Goal: Transaction & Acquisition: Purchase product/service

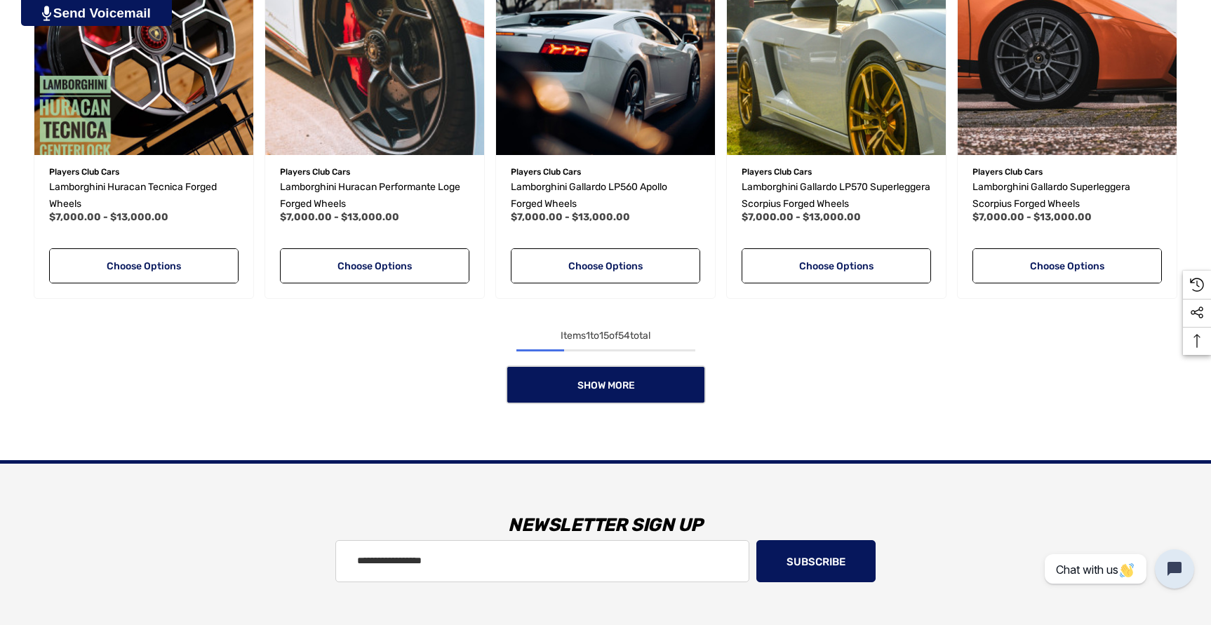
scroll to position [1263, 0]
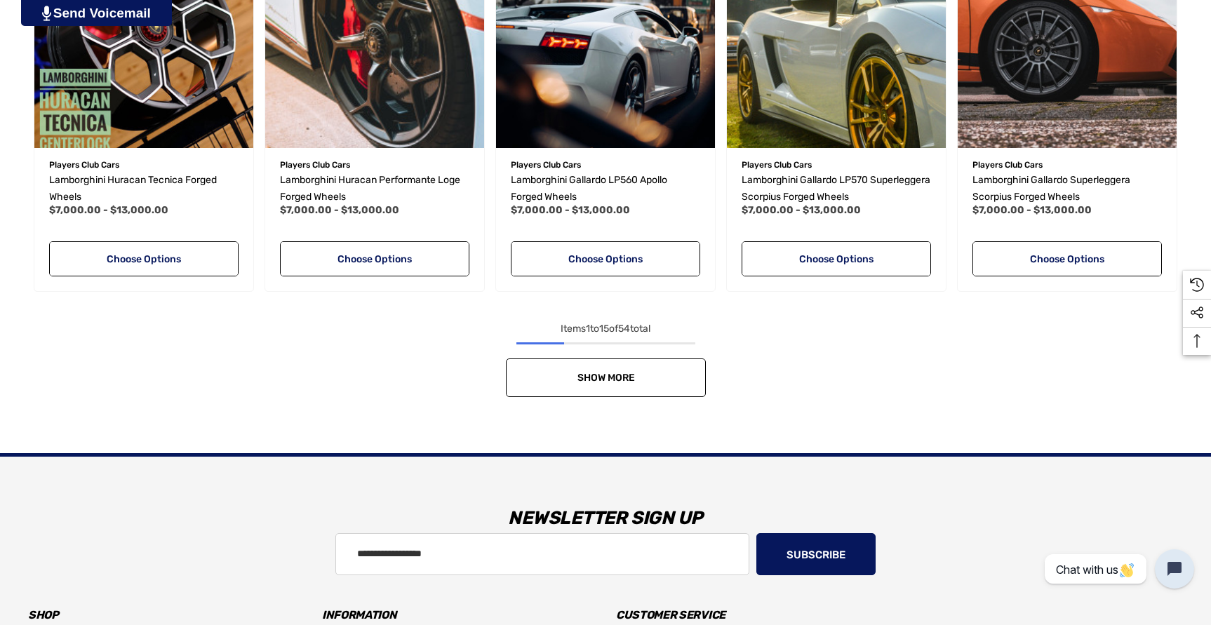
click at [635, 368] on link "Show More" at bounding box center [606, 377] width 200 height 39
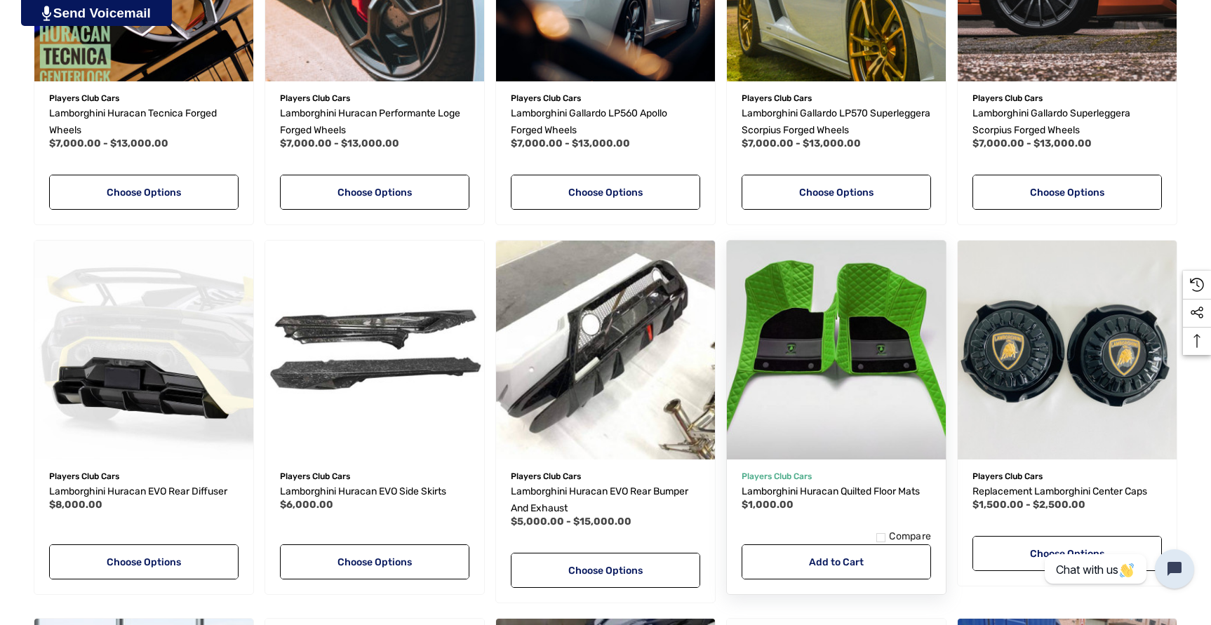
scroll to position [1473, 0]
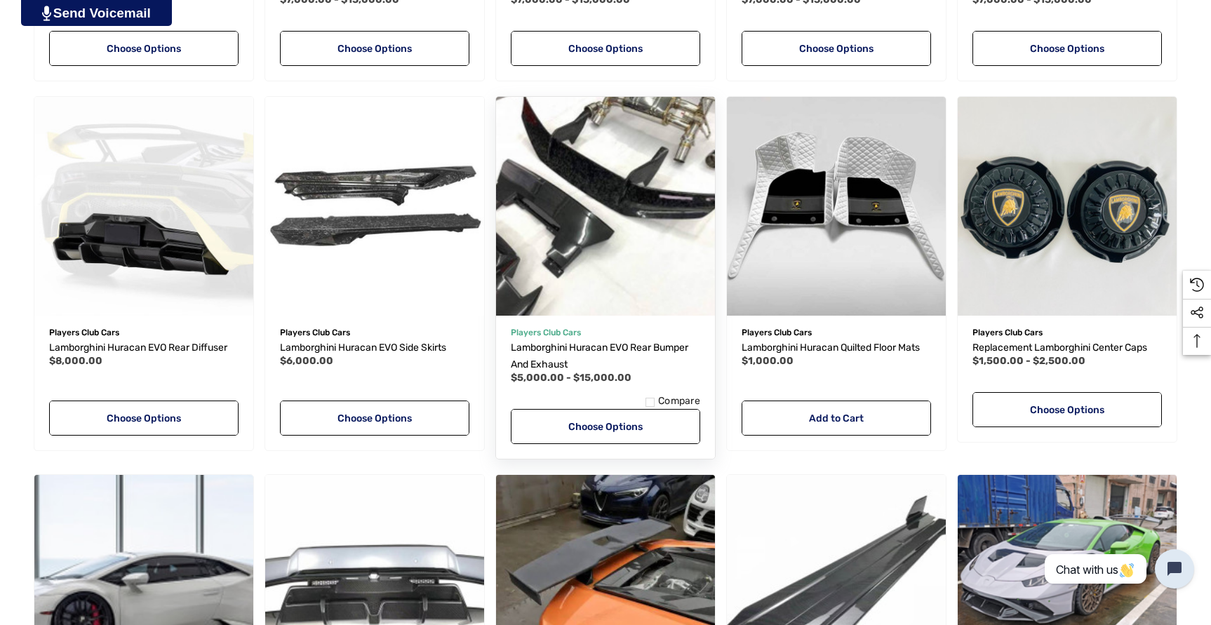
click at [626, 261] on img "Lamborghini Huracan EVO Rear Bumper and Exhaust,Price range from $5,000.00 to $…" at bounding box center [605, 206] width 241 height 241
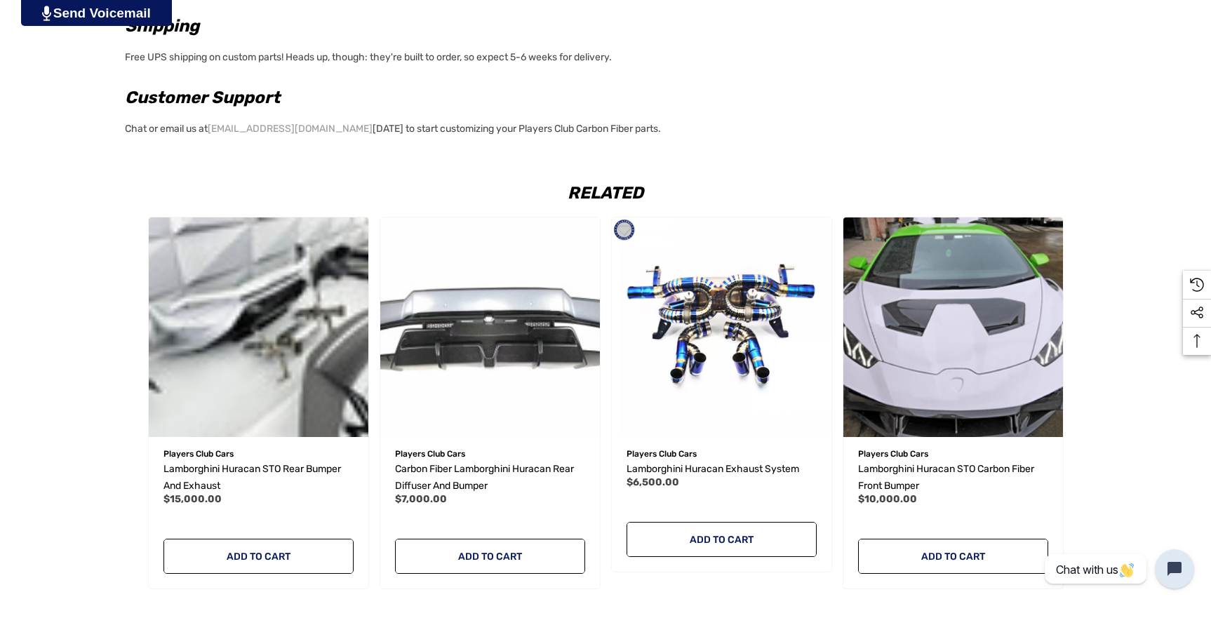
scroll to position [1754, 0]
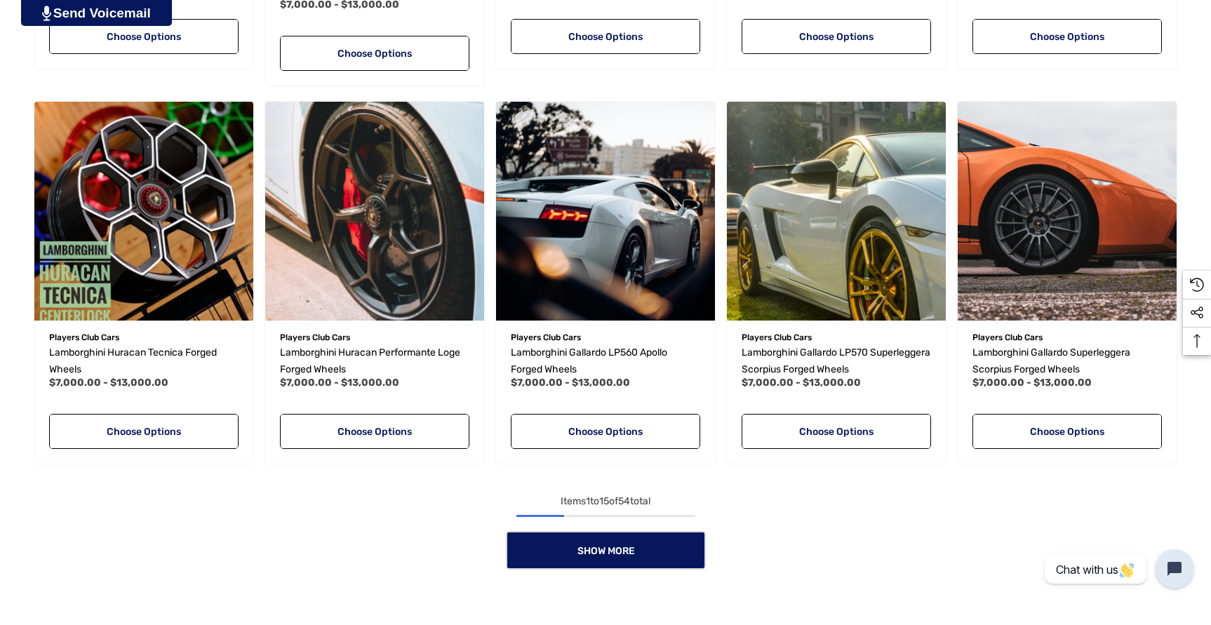
scroll to position [1192, 0]
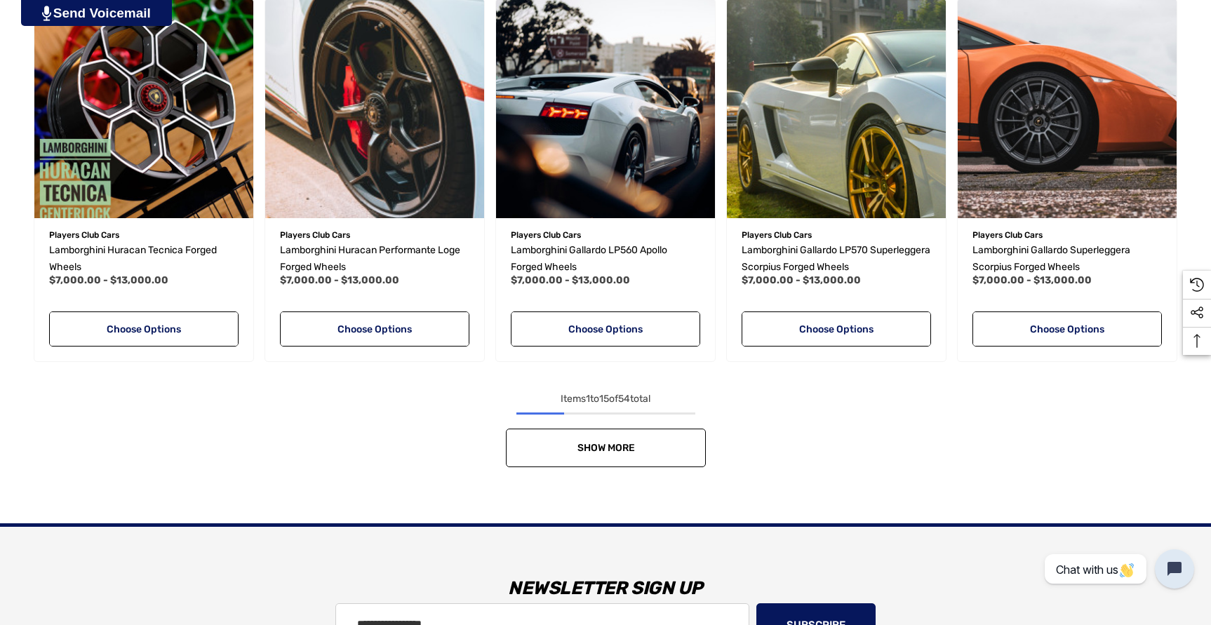
click at [671, 440] on link "Show More" at bounding box center [606, 448] width 200 height 39
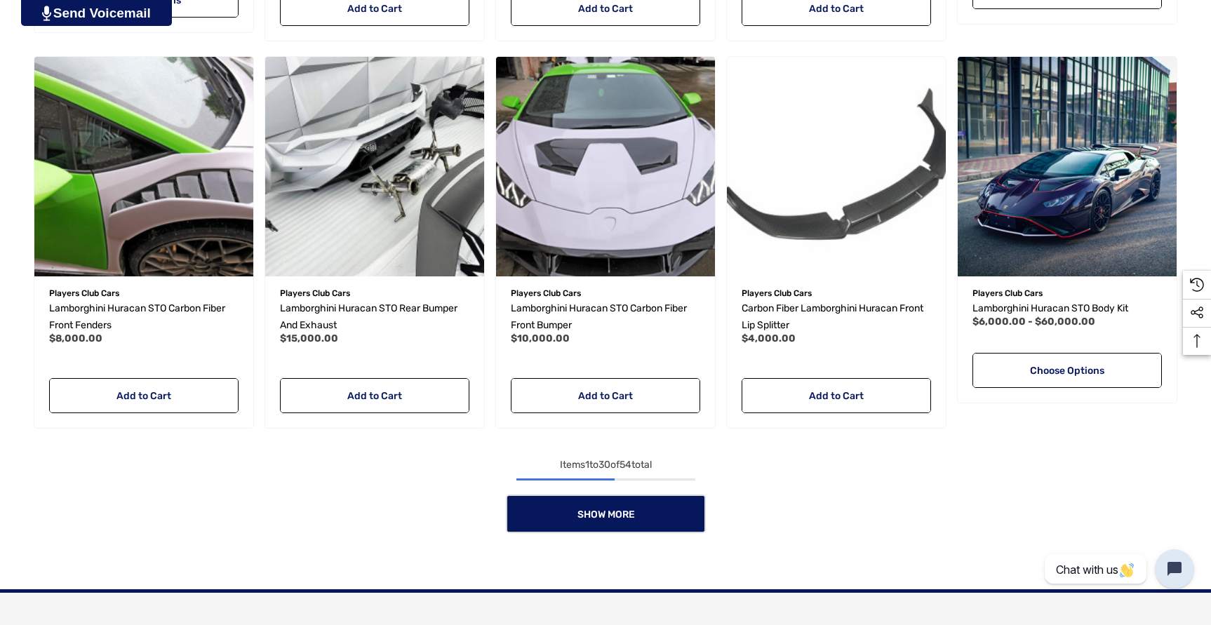
scroll to position [2455, 0]
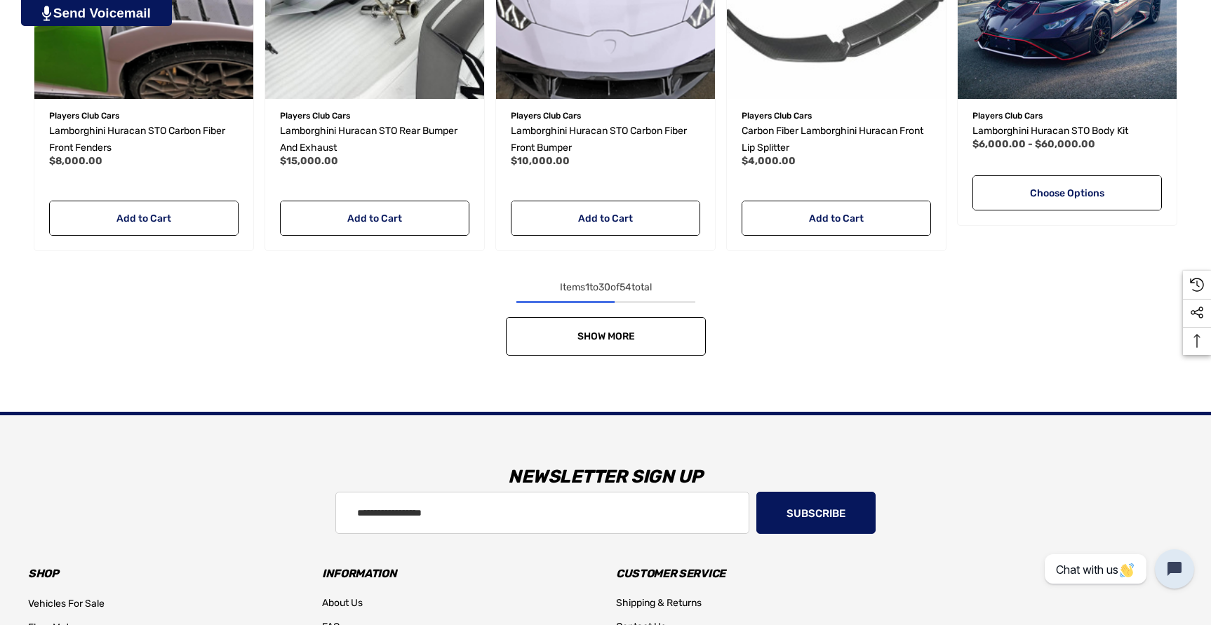
click at [619, 337] on span "Show More" at bounding box center [606, 336] width 58 height 12
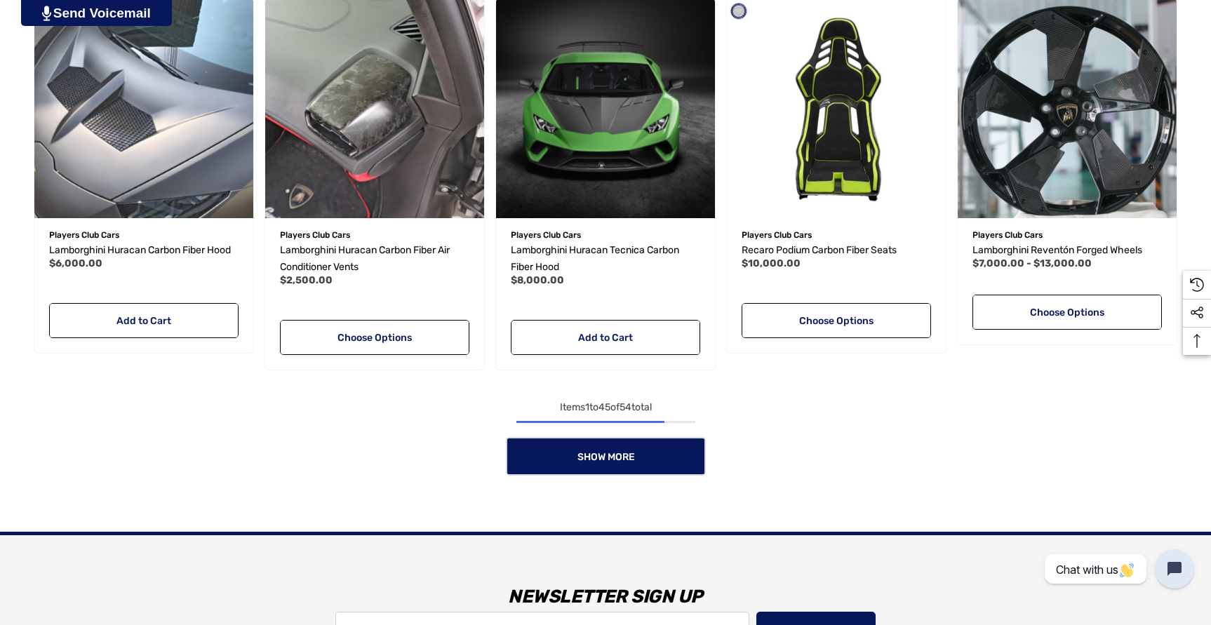
scroll to position [3507, 0]
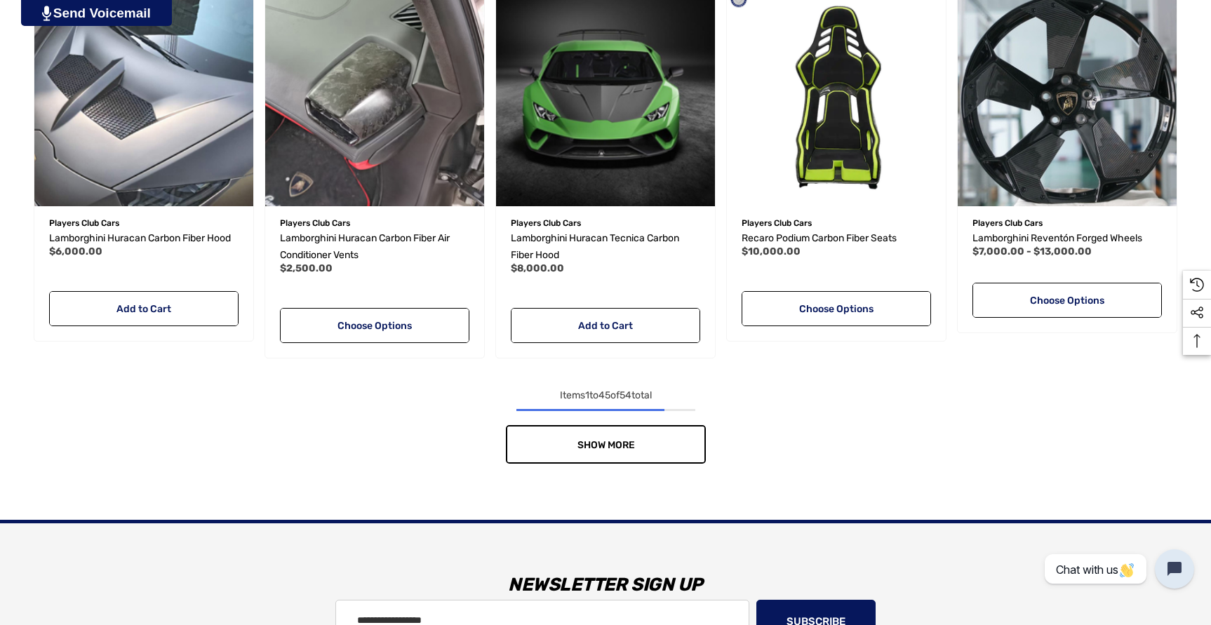
drag, startPoint x: 689, startPoint y: 452, endPoint x: 704, endPoint y: 448, distance: 14.6
click at [689, 452] on link "Show More" at bounding box center [606, 444] width 200 height 39
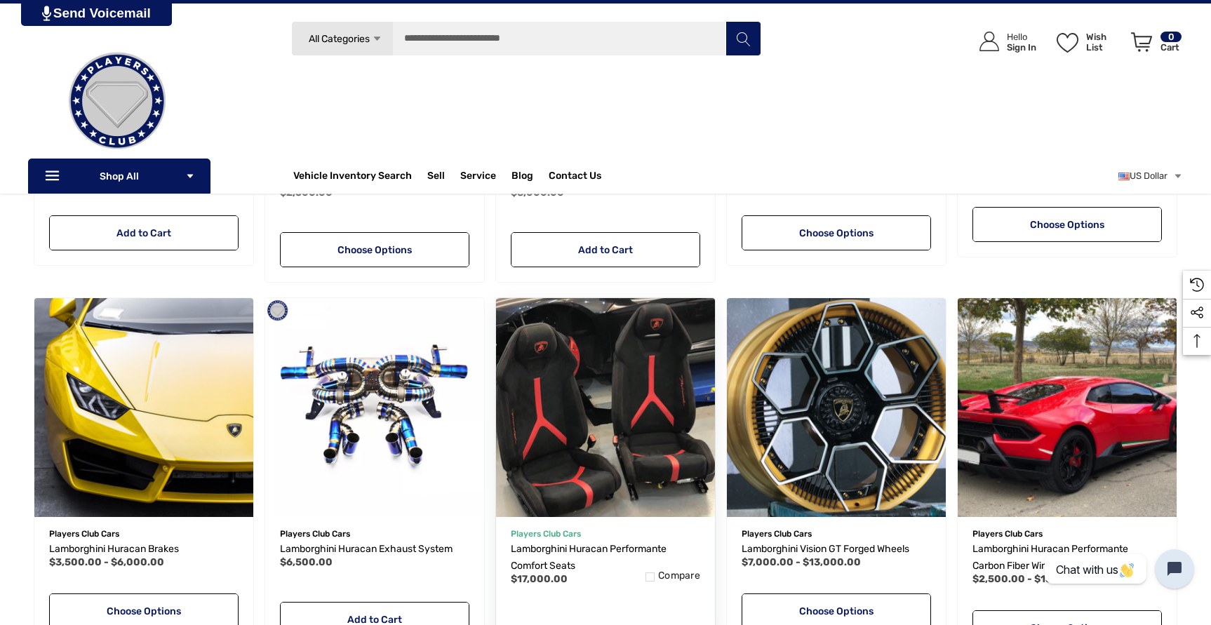
scroll to position [3577, 0]
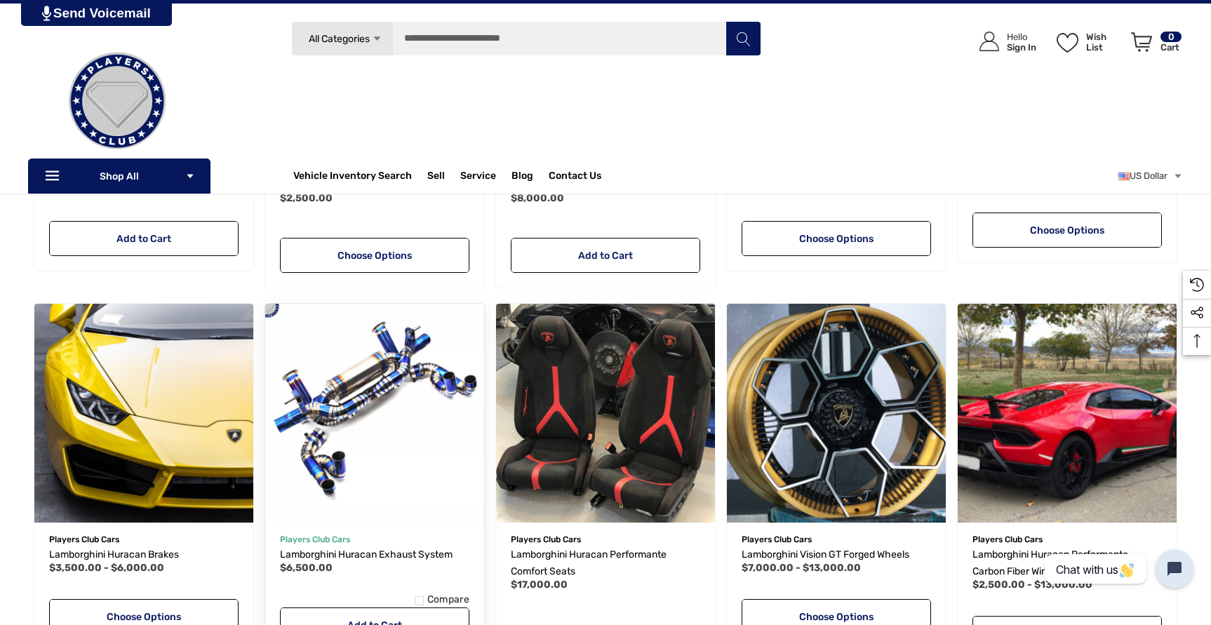
click at [387, 419] on img "Lamborghini Huracan Exhaust System,$6,500.00\a" at bounding box center [374, 413] width 241 height 241
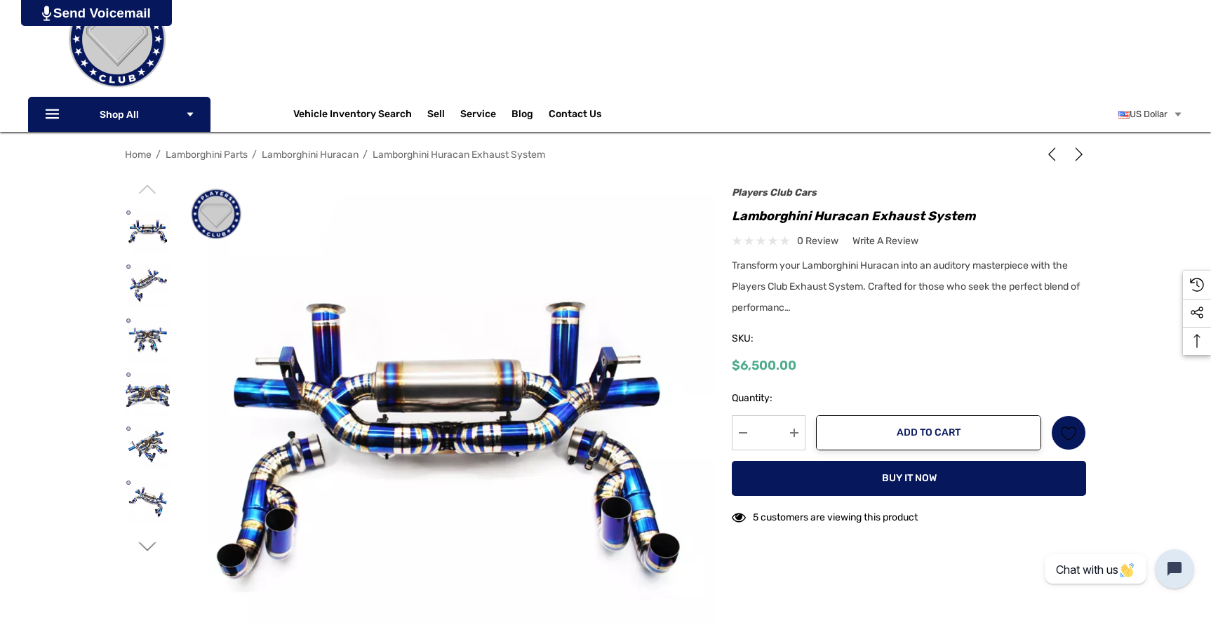
scroll to position [210, 0]
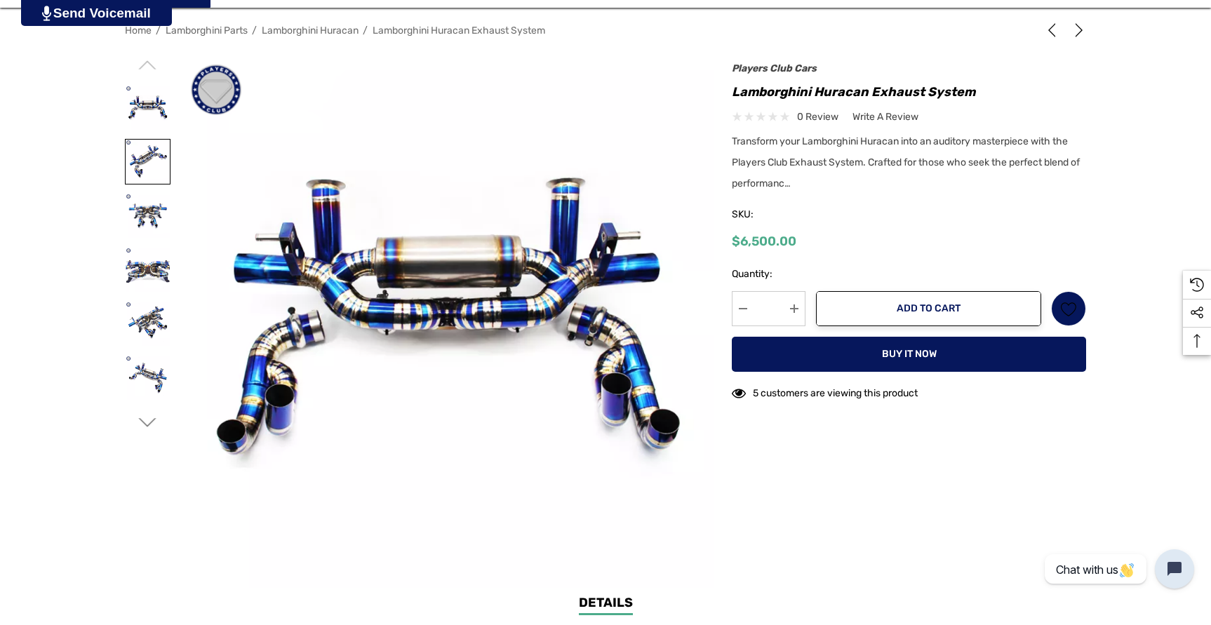
click at [133, 147] on img at bounding box center [148, 162] width 44 height 44
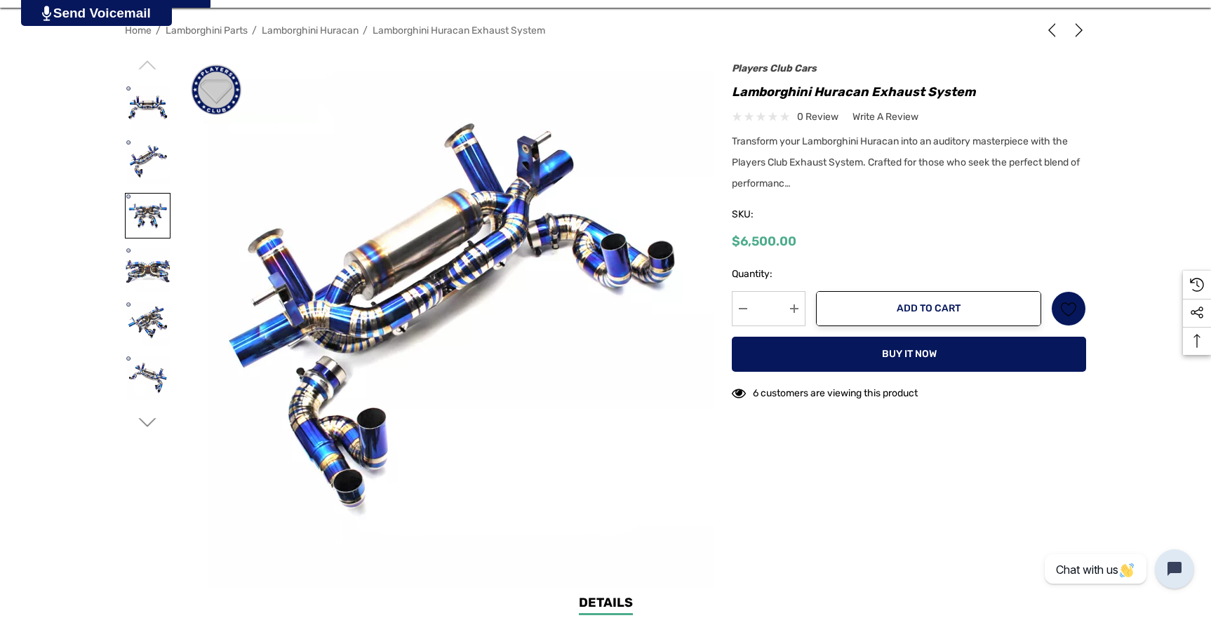
click at [151, 221] on img at bounding box center [148, 216] width 44 height 44
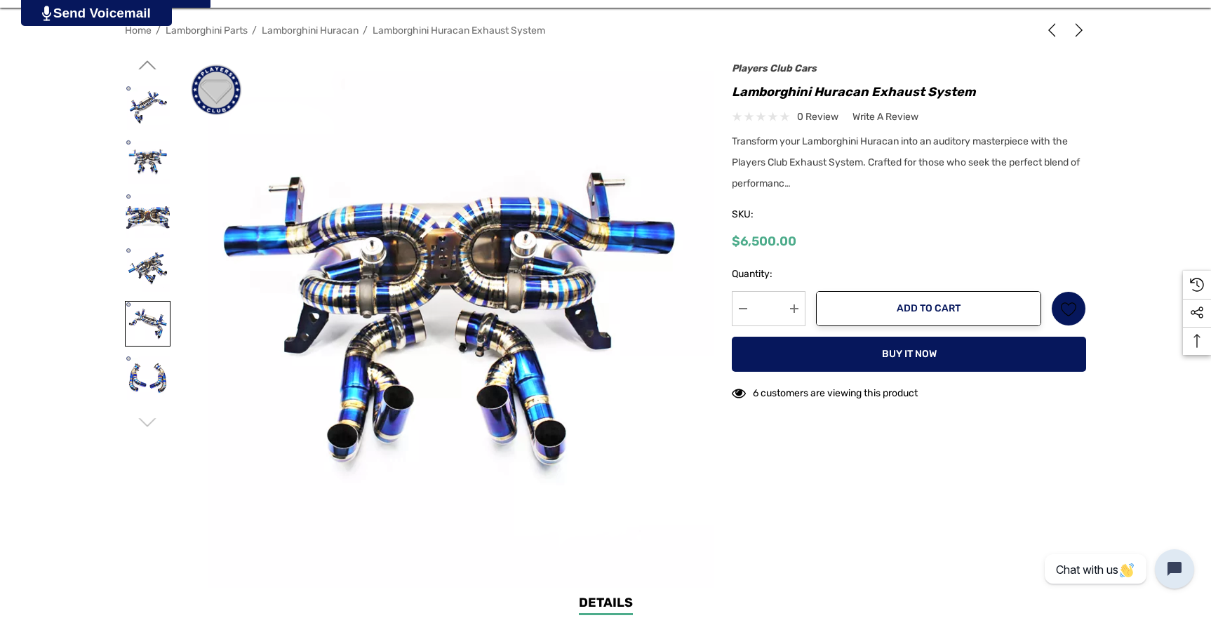
click at [156, 321] on img at bounding box center [148, 324] width 44 height 44
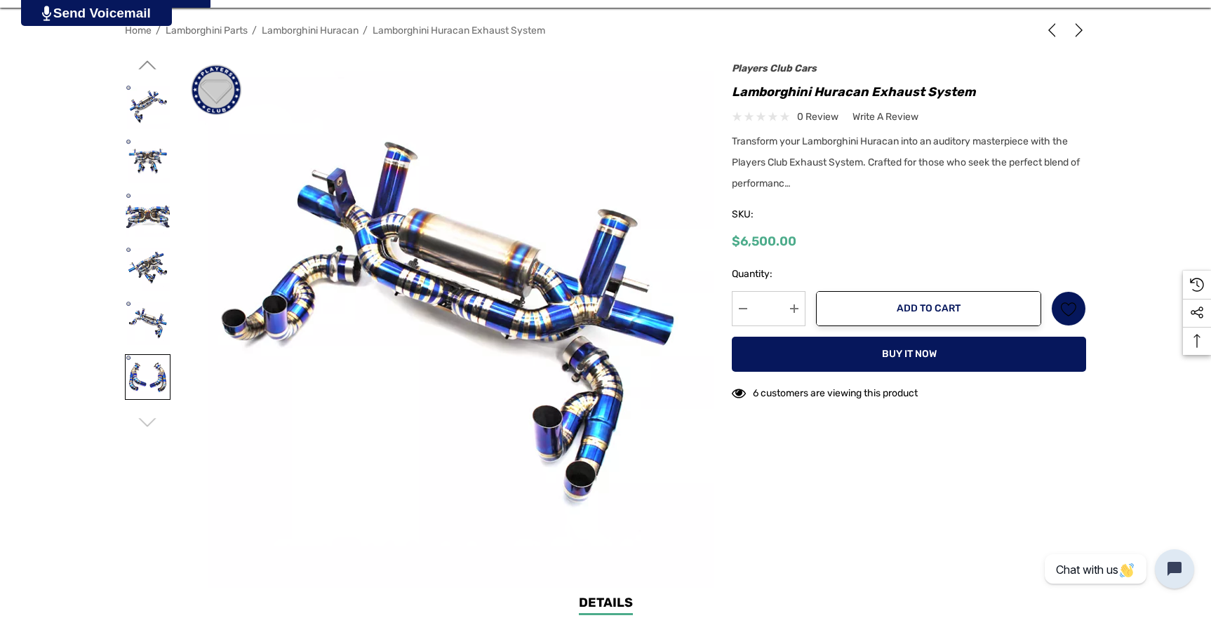
click at [160, 391] on img at bounding box center [148, 377] width 44 height 44
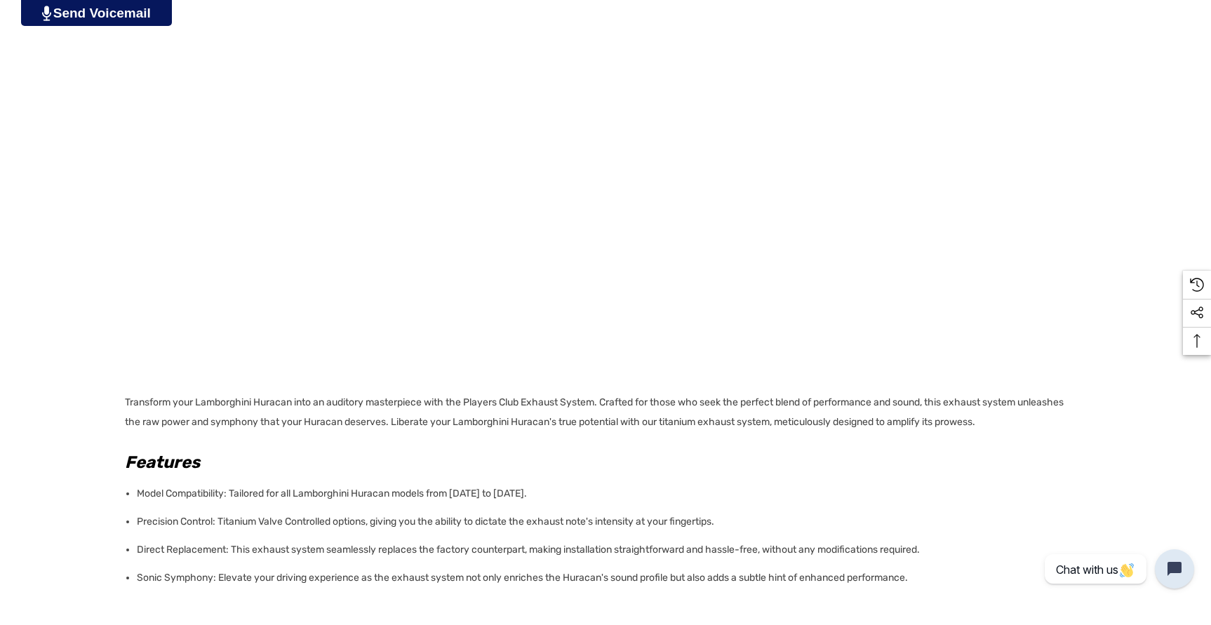
scroll to position [912, 0]
